Goal: Transaction & Acquisition: Book appointment/travel/reservation

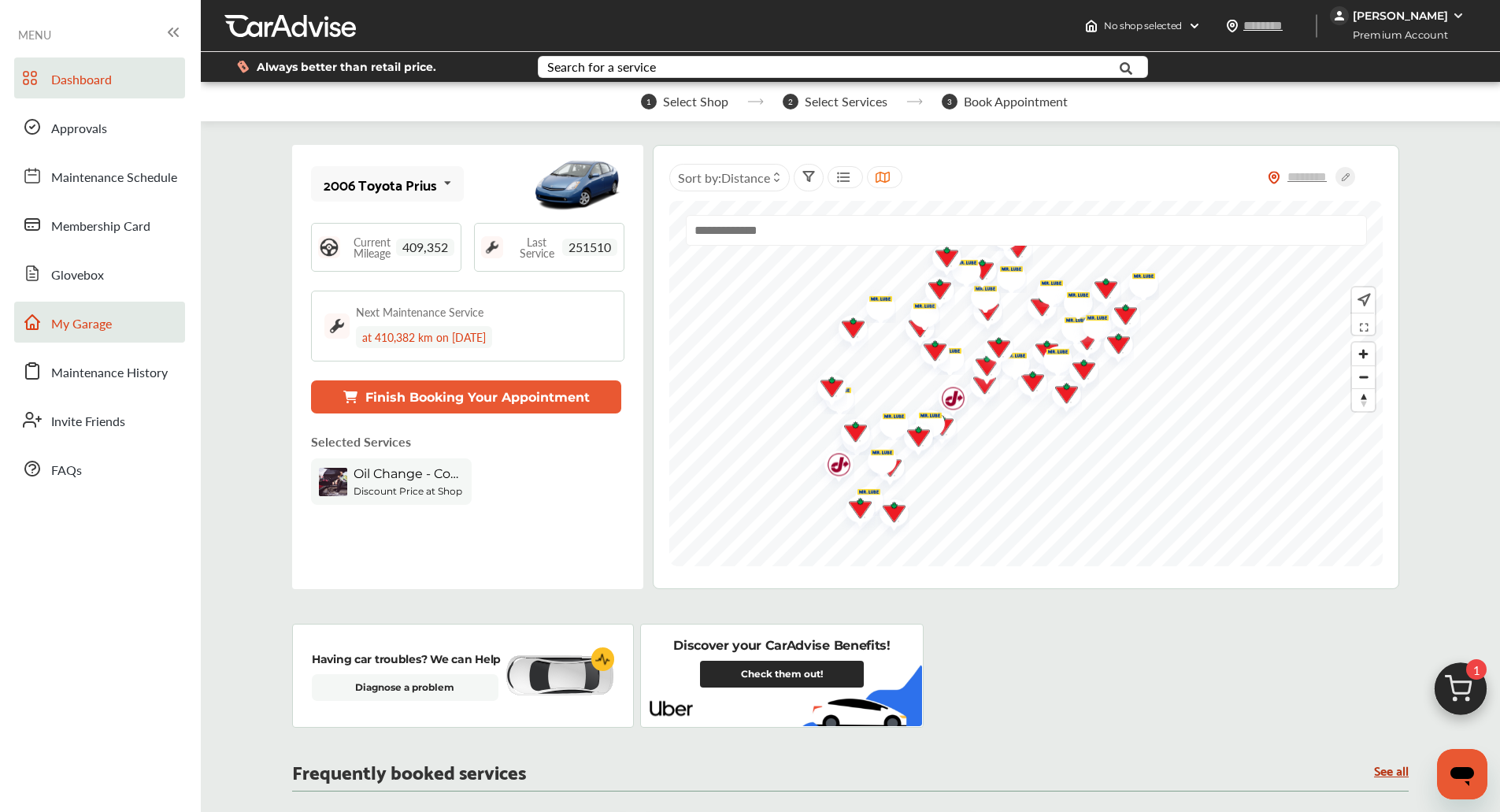
click at [60, 319] on span "My Garage" at bounding box center [82, 324] width 61 height 20
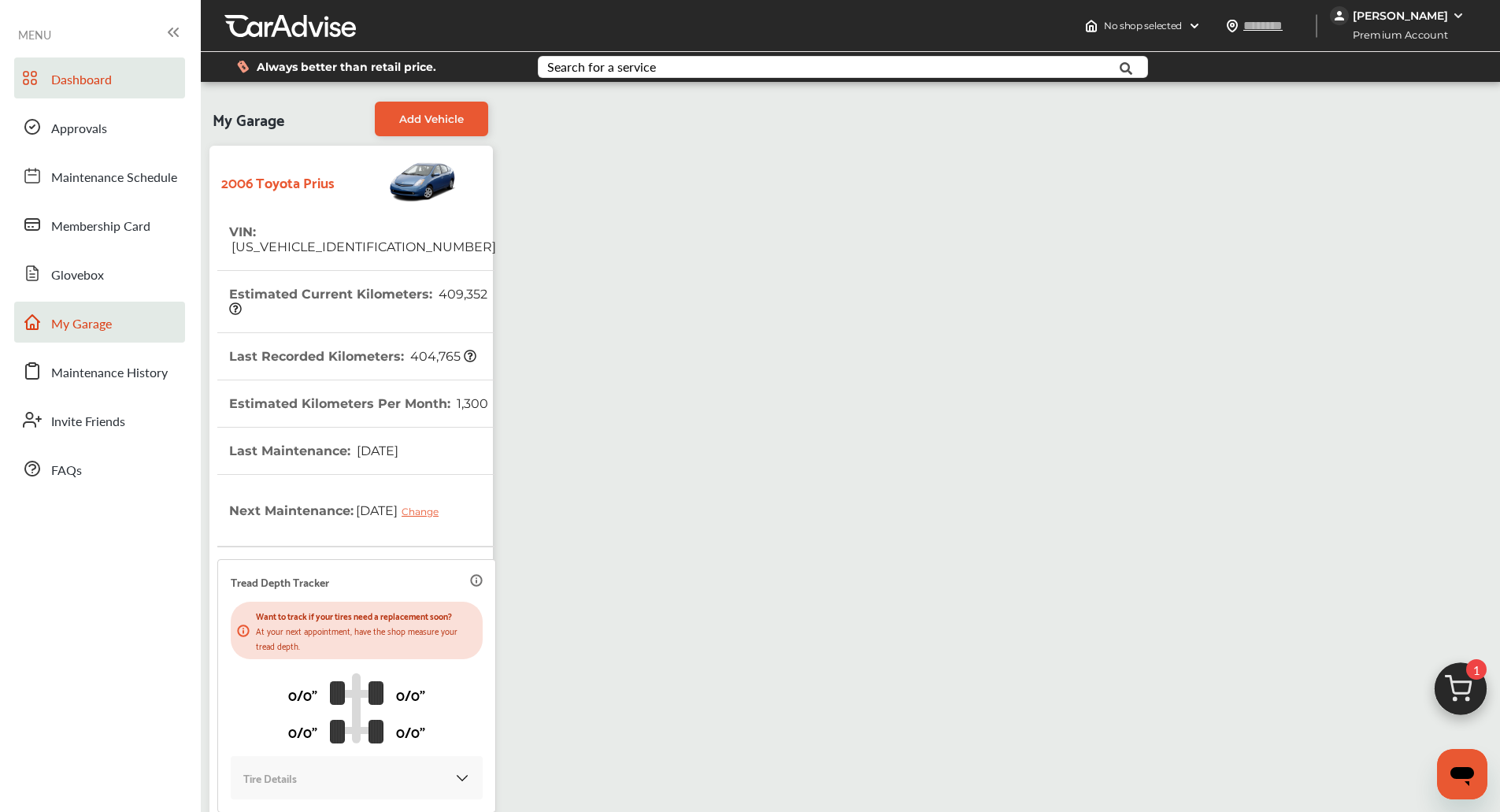
drag, startPoint x: 62, startPoint y: 85, endPoint x: 96, endPoint y: 90, distance: 34.4
click at [62, 85] on span "Dashboard" at bounding box center [82, 80] width 61 height 20
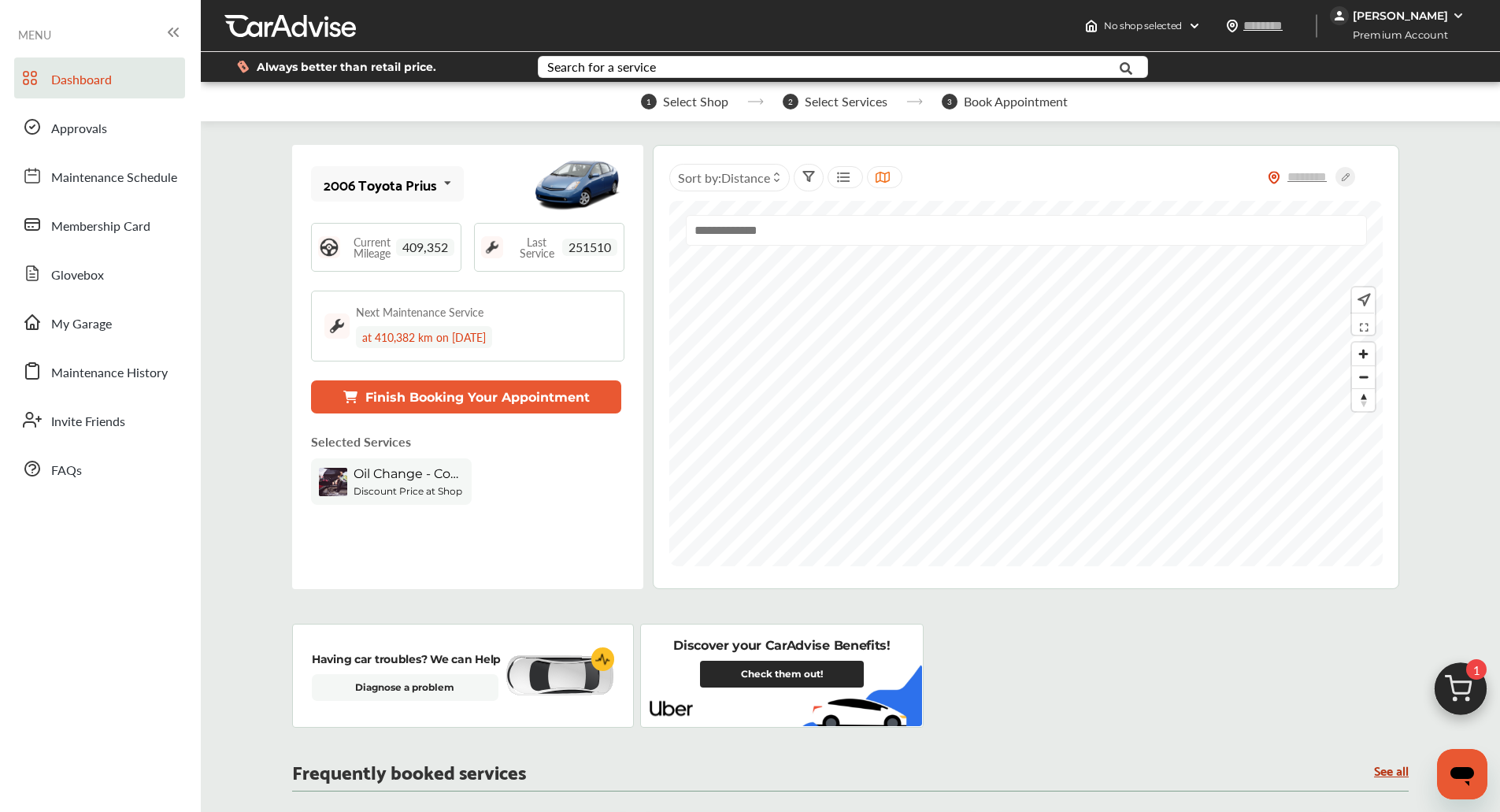
click at [1479, 672] on span "1" at bounding box center [1476, 669] width 20 height 20
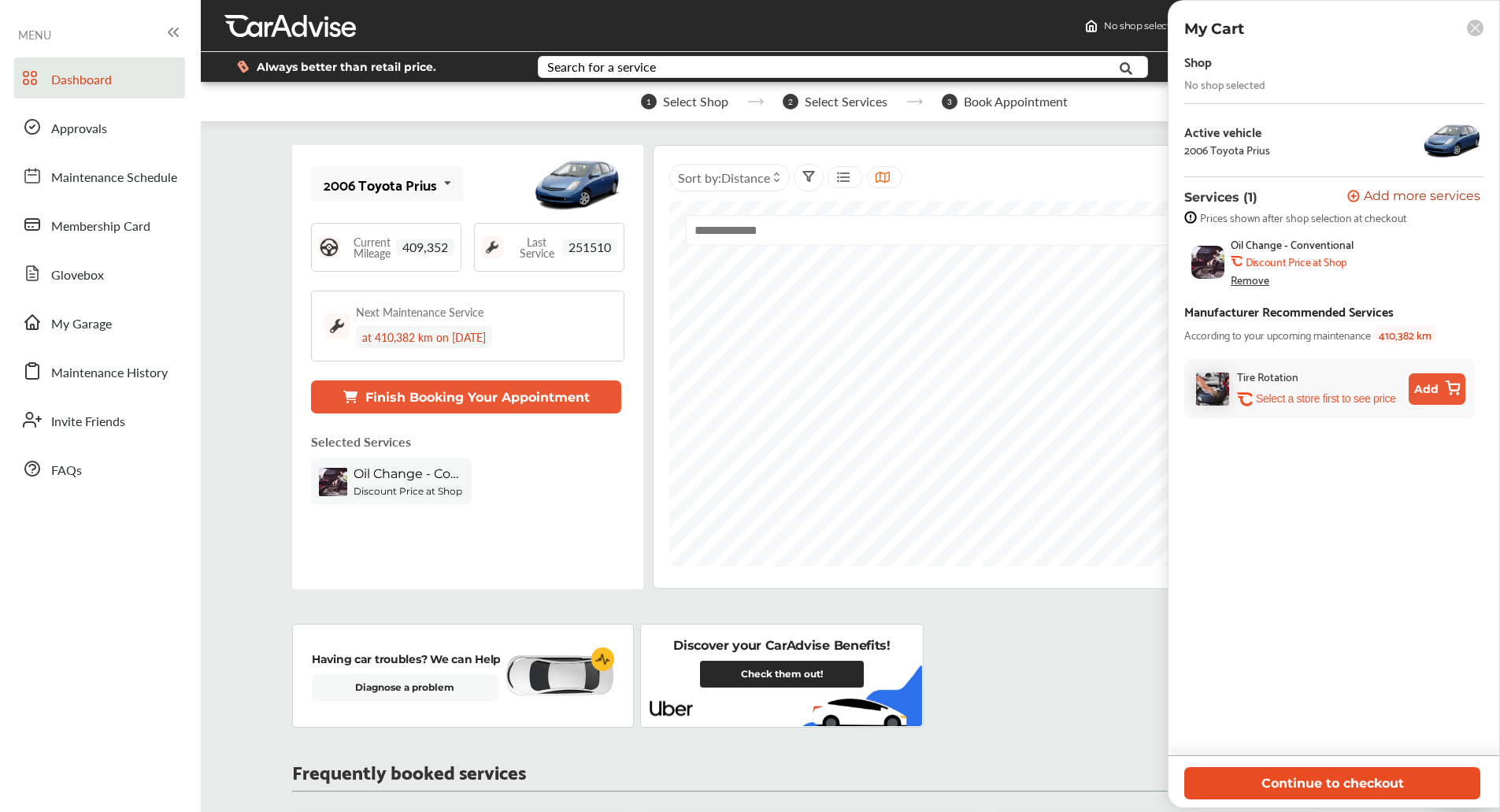
click at [1378, 772] on button "Continue to checkout" at bounding box center [1332, 783] width 297 height 32
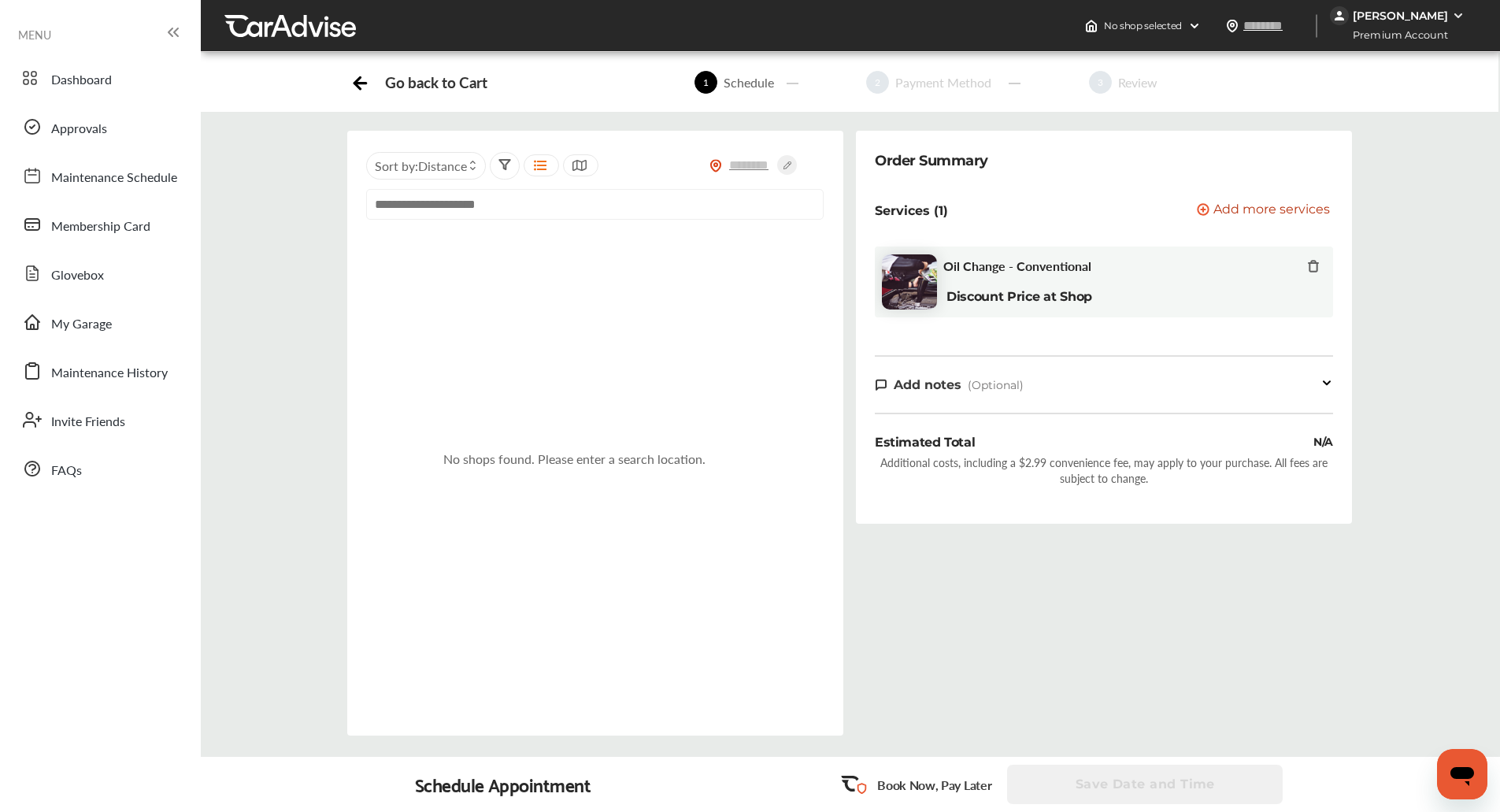
click at [569, 213] on input "text" at bounding box center [595, 203] width 458 height 30
paste input "*******"
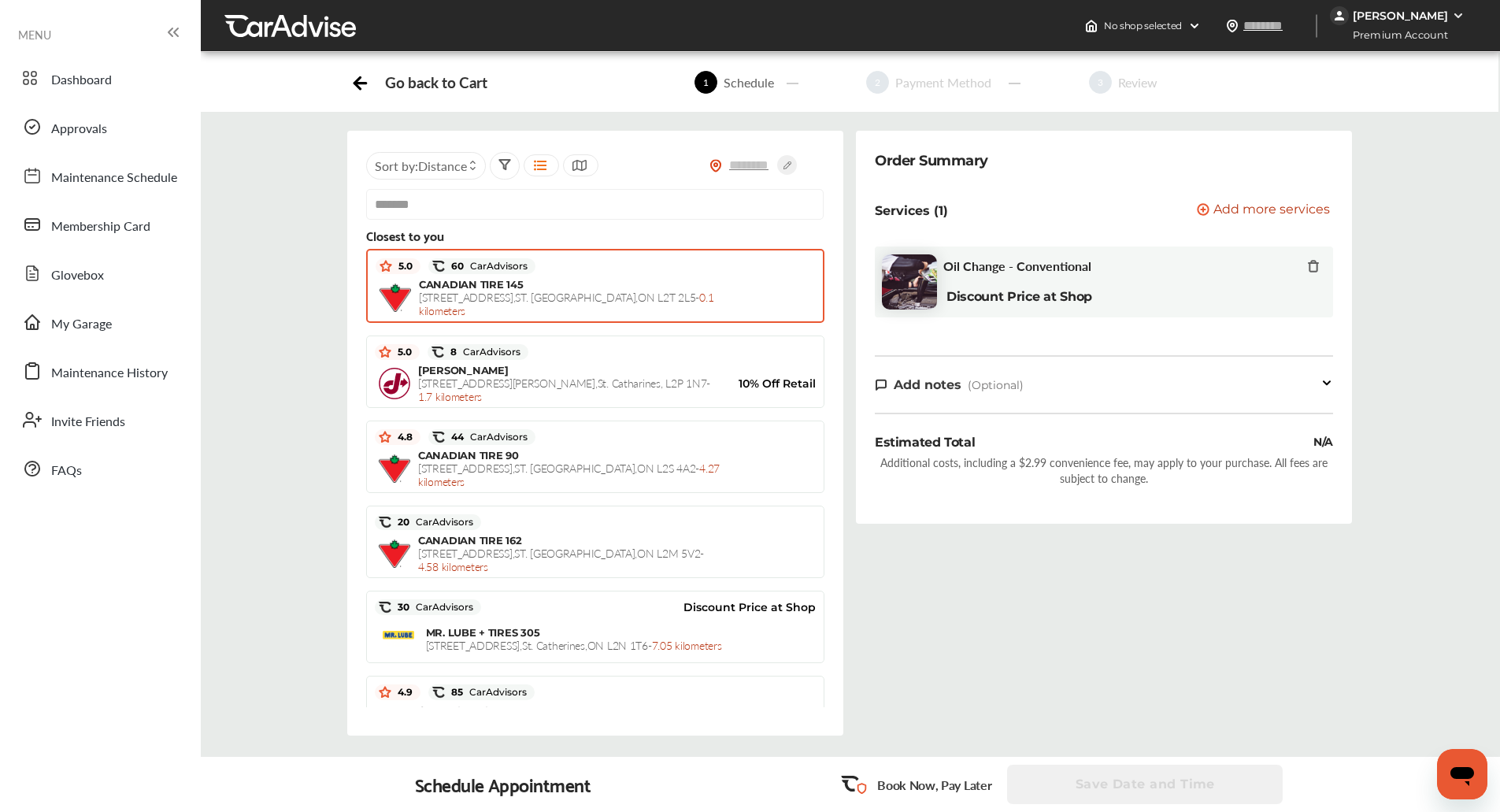
type input "*******"
click at [558, 269] on div "5.0 60 CarAdvisors" at bounding box center [595, 266] width 439 height 24
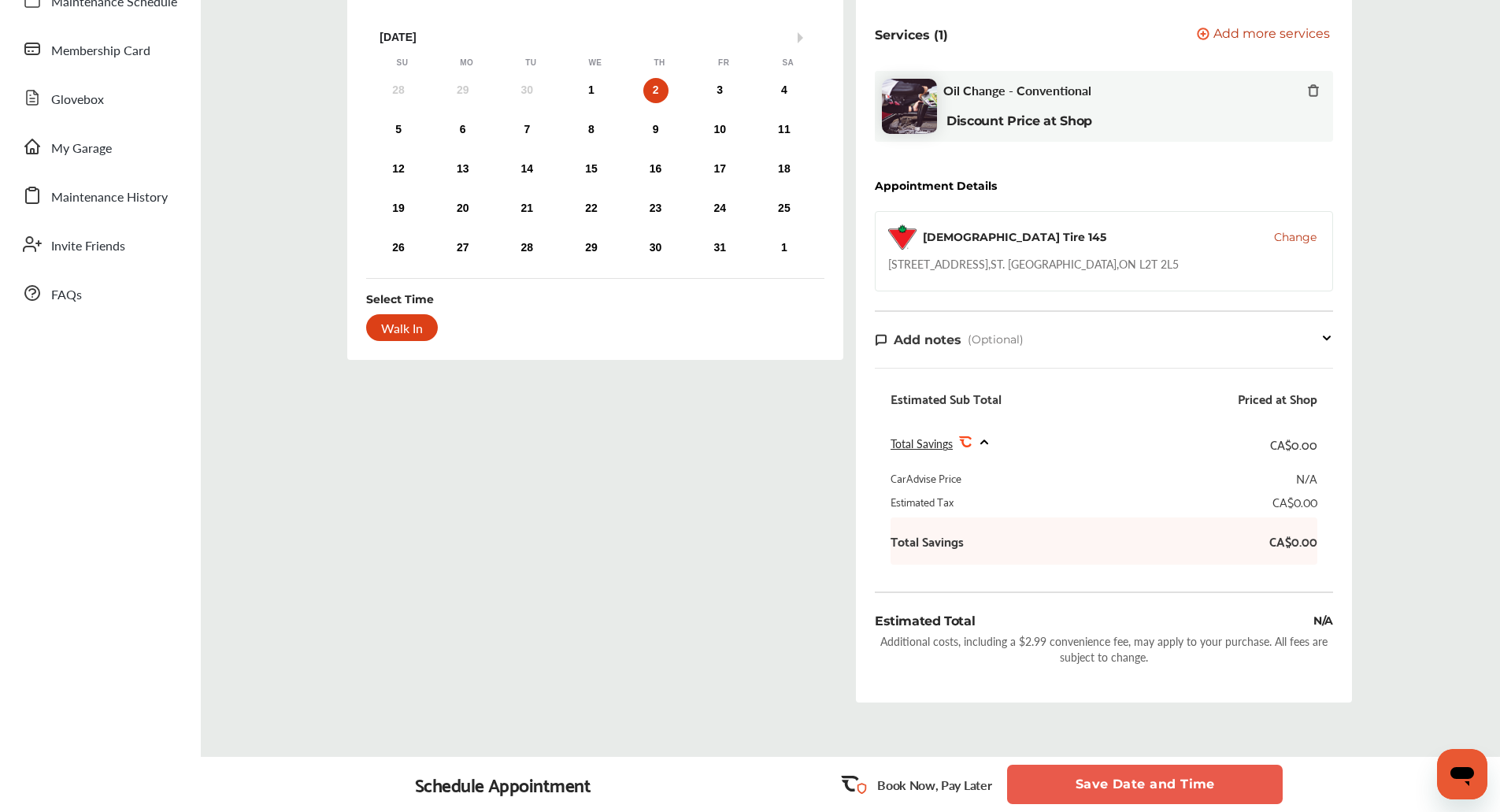
scroll to position [173, 0]
click at [588, 87] on div "1" at bounding box center [591, 92] width 25 height 25
click at [1125, 781] on button "Save Date and Time" at bounding box center [1145, 783] width 275 height 40
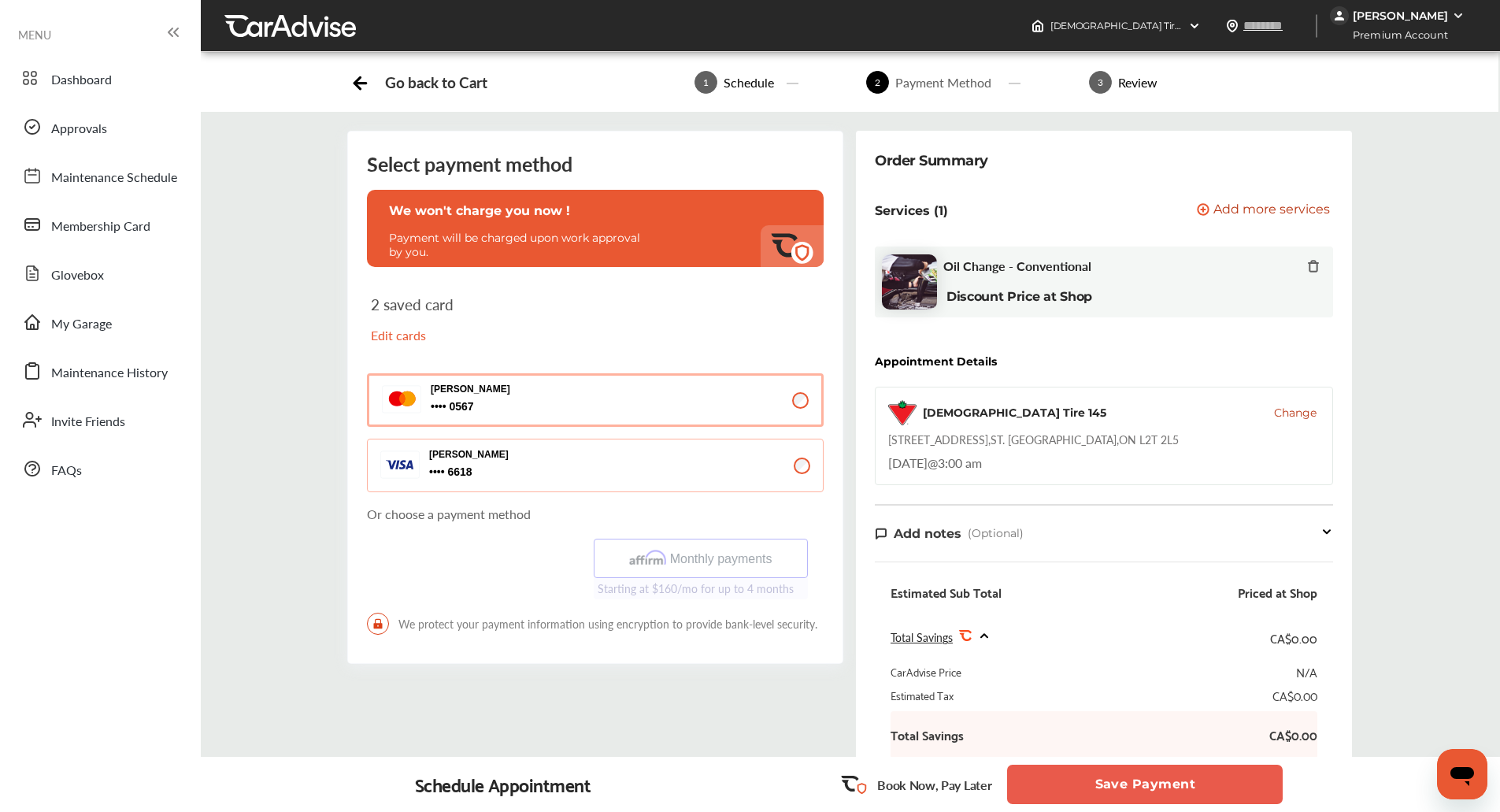
click at [1125, 781] on button "Save Payment" at bounding box center [1145, 783] width 275 height 40
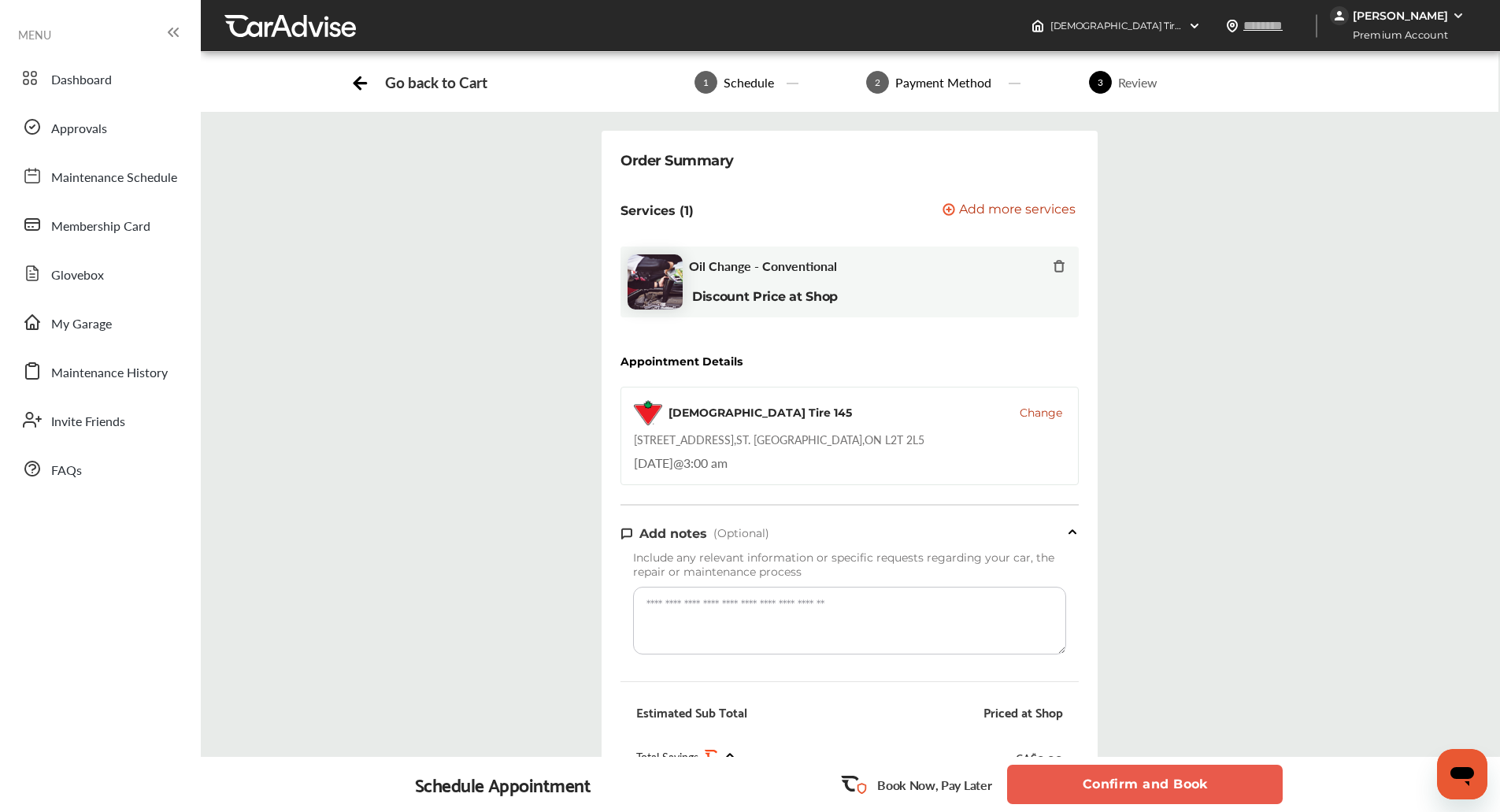
click at [1125, 781] on button "Confirm and Book" at bounding box center [1145, 783] width 275 height 40
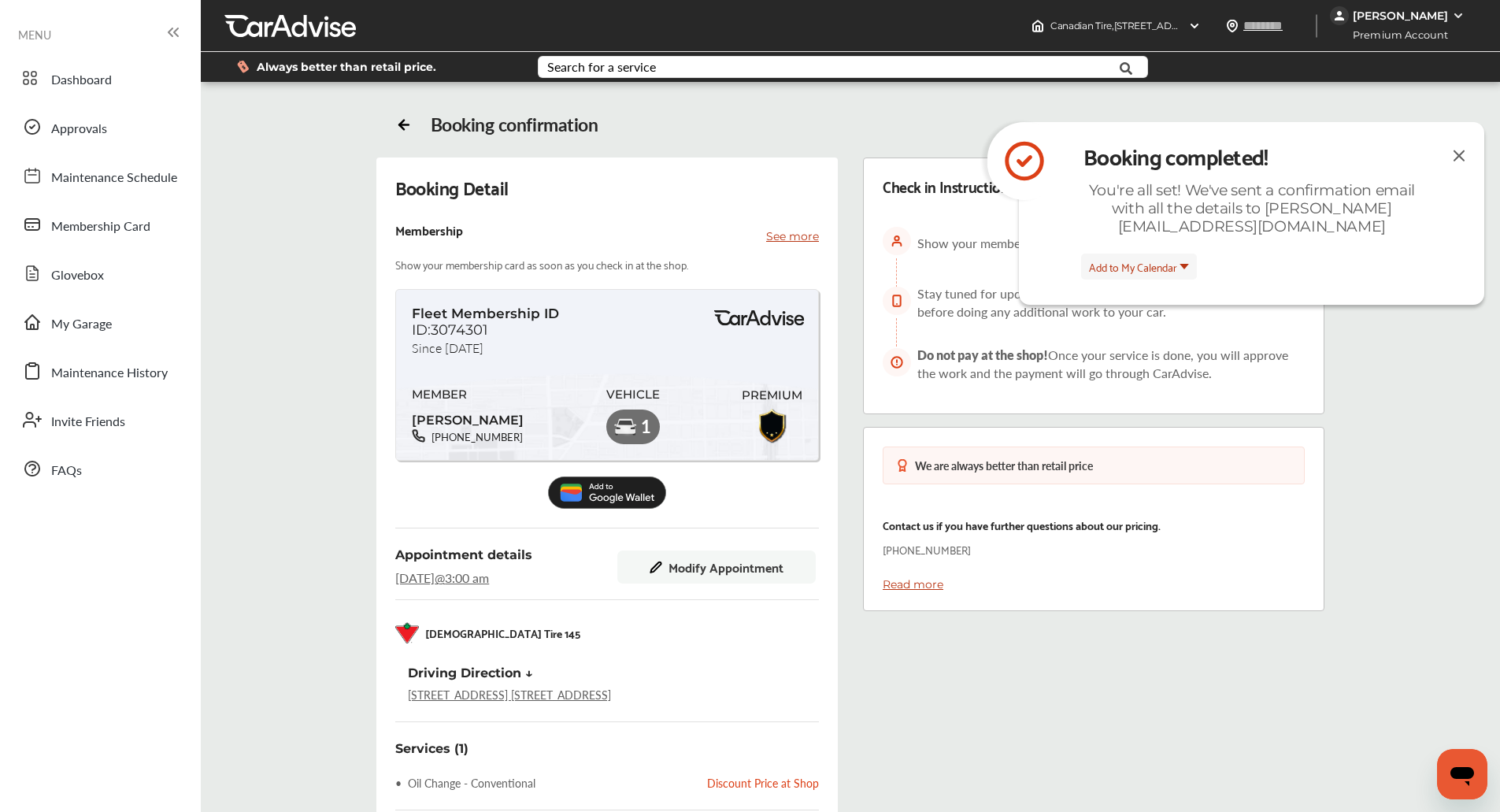
click at [1460, 159] on img at bounding box center [1459, 155] width 19 height 19
